Goal: Transaction & Acquisition: Purchase product/service

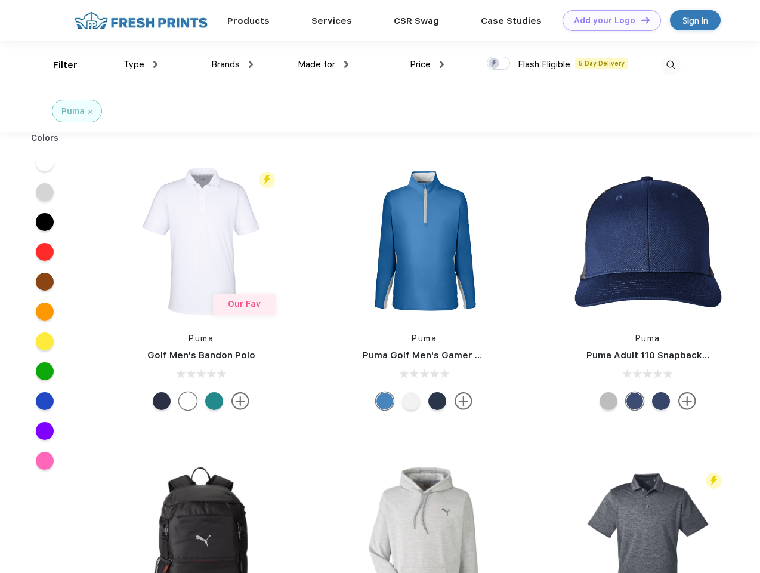
click at [608, 20] on link "Add your Logo Design Tool" at bounding box center [612, 20] width 98 height 21
click at [0, 0] on div "Design Tool" at bounding box center [0, 0] width 0 height 0
click at [641, 20] on link "Add your Logo Design Tool" at bounding box center [612, 20] width 98 height 21
click at [57, 65] on div "Filter" at bounding box center [65, 65] width 24 height 14
click at [141, 64] on span "Type" at bounding box center [134, 64] width 21 height 11
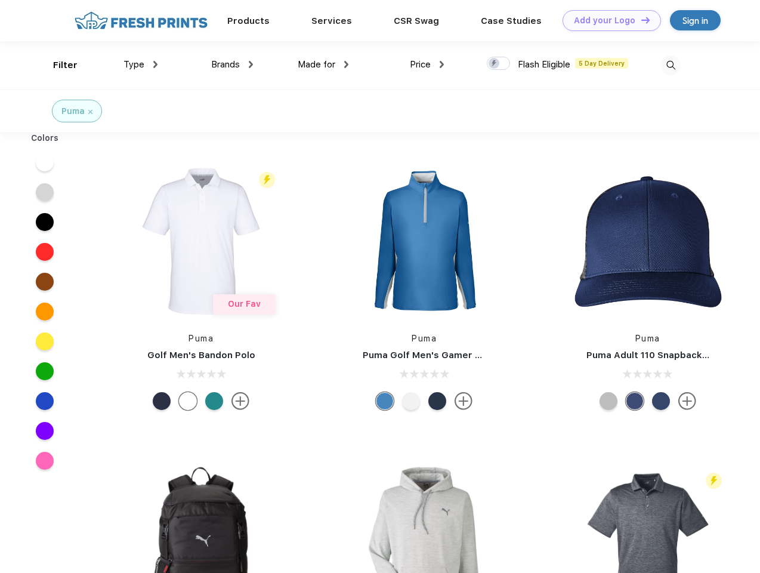
click at [232, 64] on span "Brands" at bounding box center [225, 64] width 29 height 11
click at [324, 64] on span "Made for" at bounding box center [317, 64] width 38 height 11
click at [427, 64] on span "Price" at bounding box center [420, 64] width 21 height 11
click at [499, 64] on div at bounding box center [498, 63] width 23 height 13
click at [495, 64] on input "checkbox" at bounding box center [491, 60] width 8 height 8
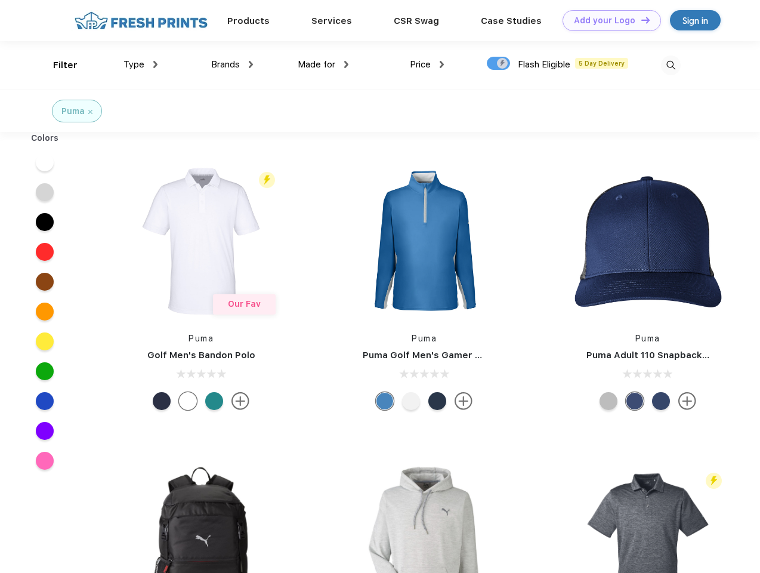
click at [671, 65] on img at bounding box center [671, 66] width 20 height 20
